Goal: Check status

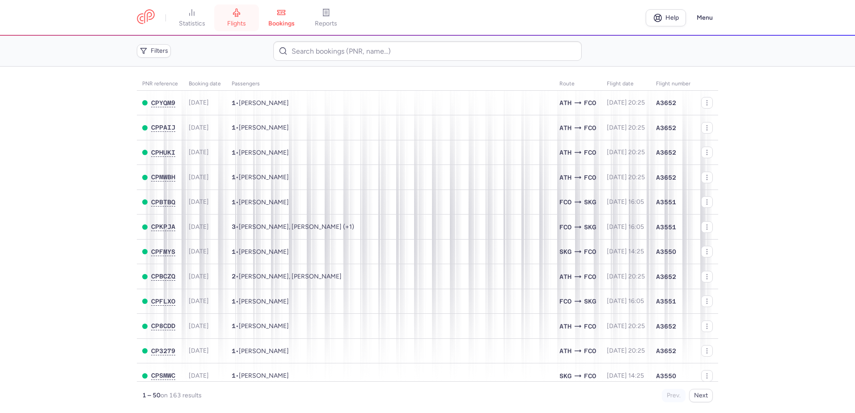
click at [236, 13] on icon at bounding box center [236, 13] width 7 height 8
click at [47, 147] on main "PNR reference Booking date Passengers Route flight date Flight number CPYQM9 [D…" at bounding box center [427, 240] width 855 height 347
click at [229, 17] on link "flights" at bounding box center [236, 18] width 45 height 20
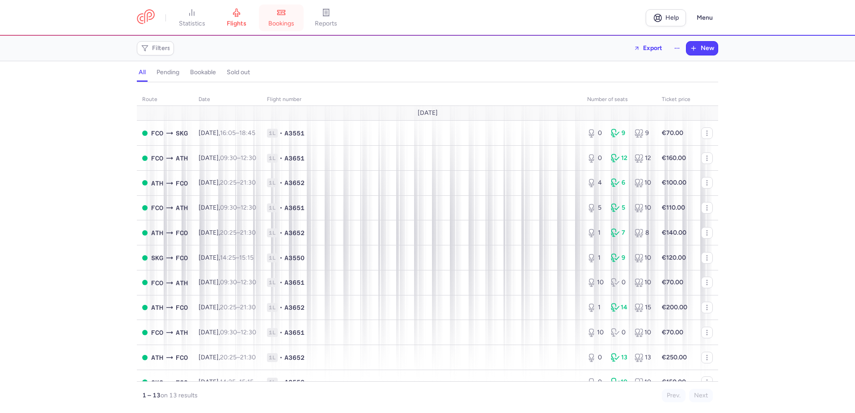
click at [286, 21] on span "bookings" at bounding box center [281, 24] width 26 height 8
